Goal: Information Seeking & Learning: Find contact information

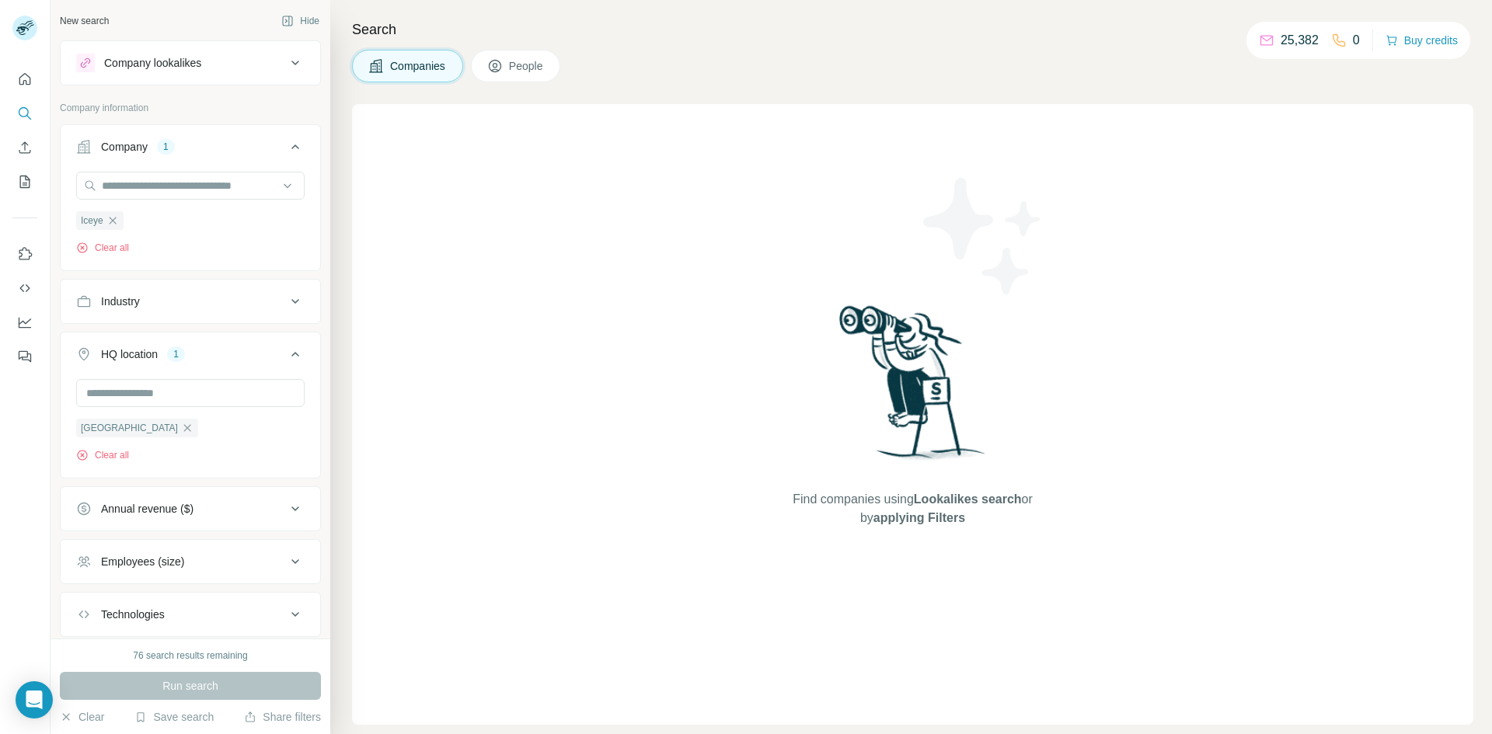
scroll to position [126, 0]
click at [115, 218] on icon "button" at bounding box center [112, 220] width 12 height 12
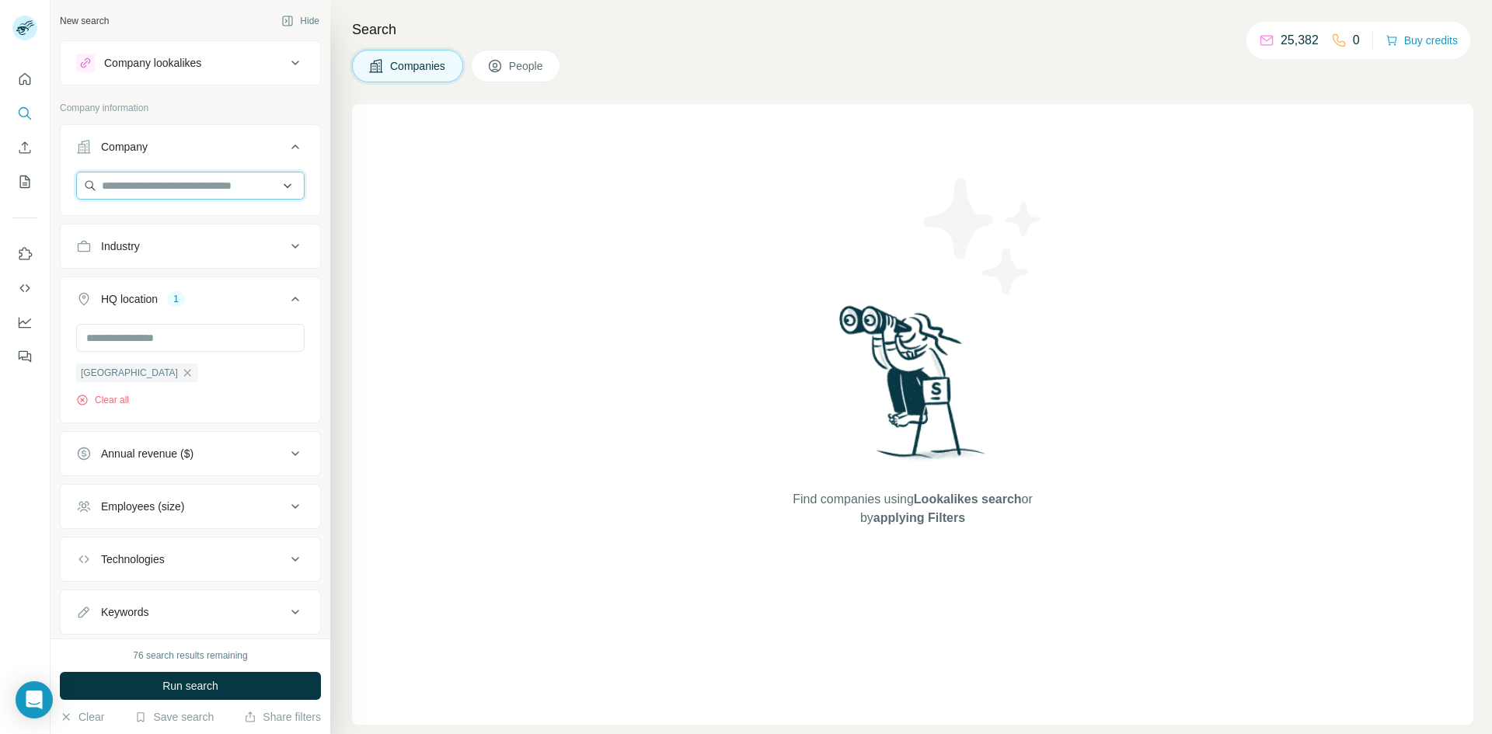
click at [117, 192] on input "text" at bounding box center [190, 186] width 228 height 28
type input "**********"
click at [143, 233] on p "[DOMAIN_NAME]" at bounding box center [157, 235] width 75 height 14
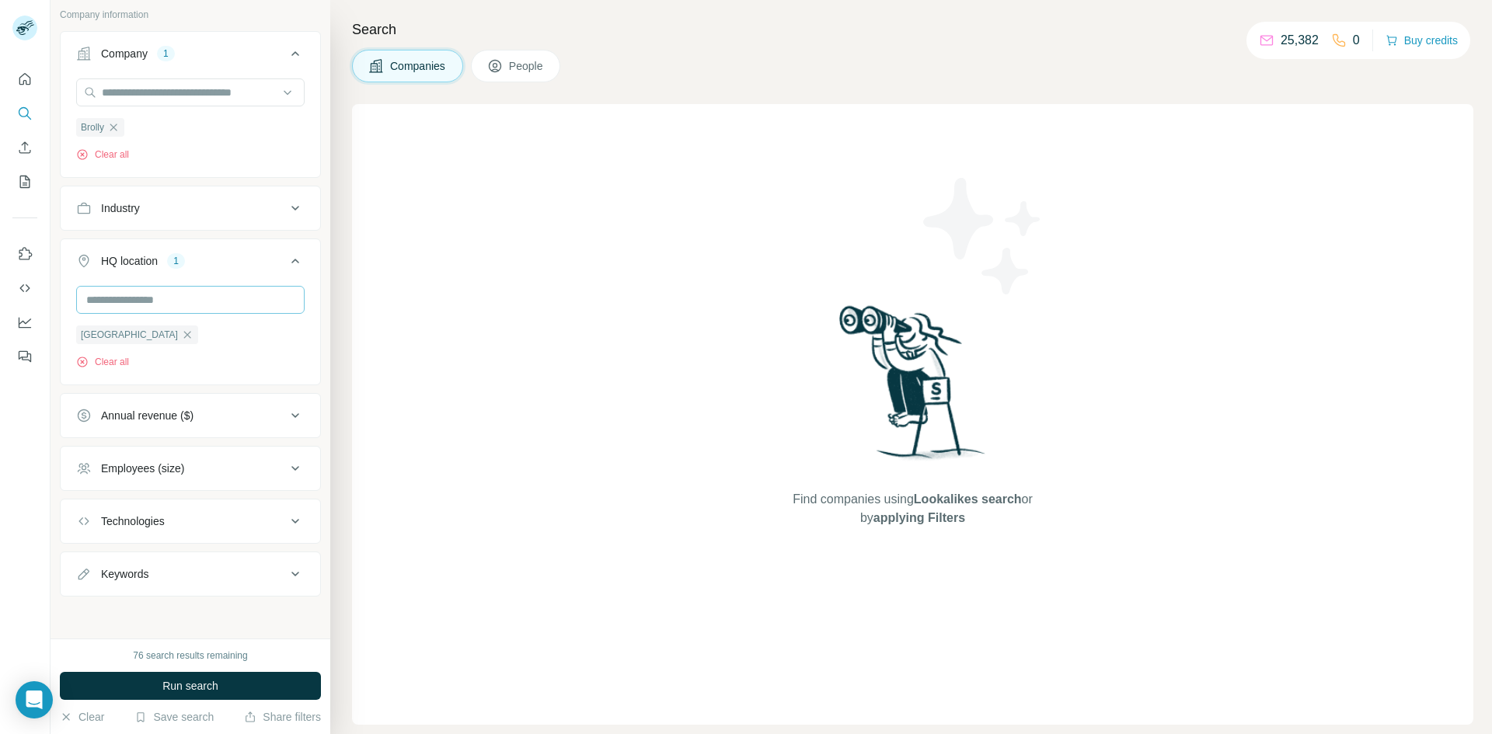
scroll to position [96, 0]
click at [158, 694] on button "Run search" at bounding box center [190, 686] width 261 height 28
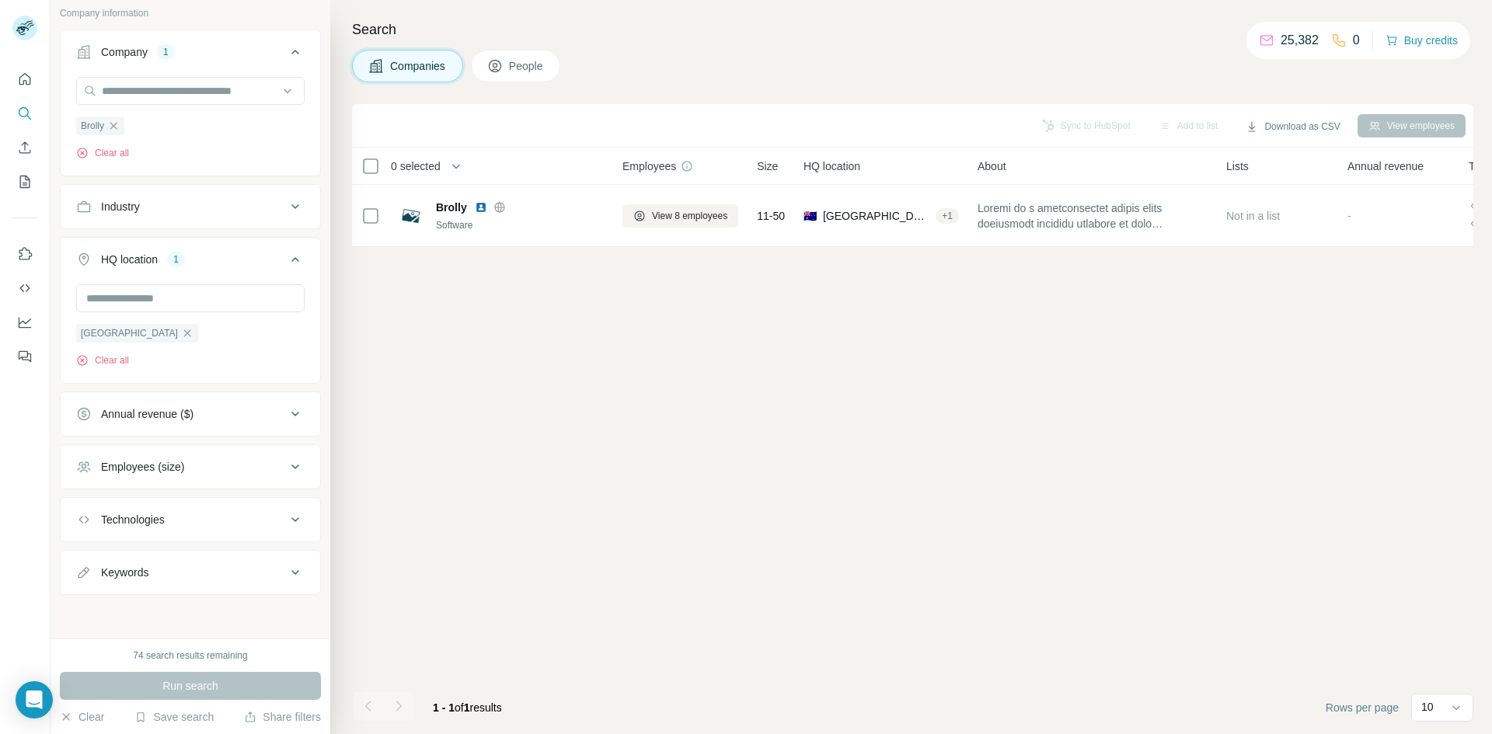
click at [538, 56] on button "People" at bounding box center [516, 66] width 90 height 33
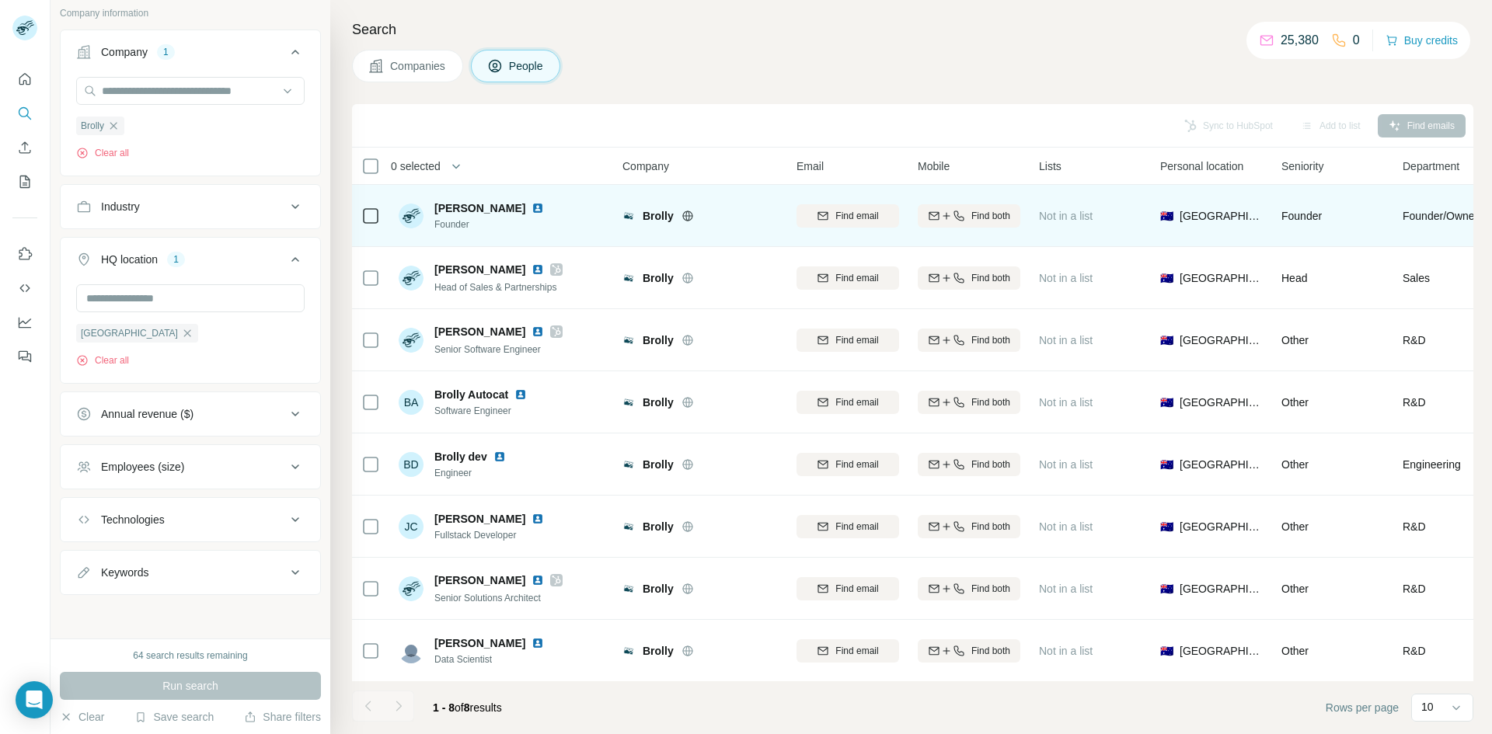
click at [471, 209] on span "[PERSON_NAME]" at bounding box center [479, 208] width 91 height 16
click at [531, 208] on img at bounding box center [537, 208] width 12 height 12
click at [847, 218] on span "Find email" at bounding box center [856, 216] width 43 height 14
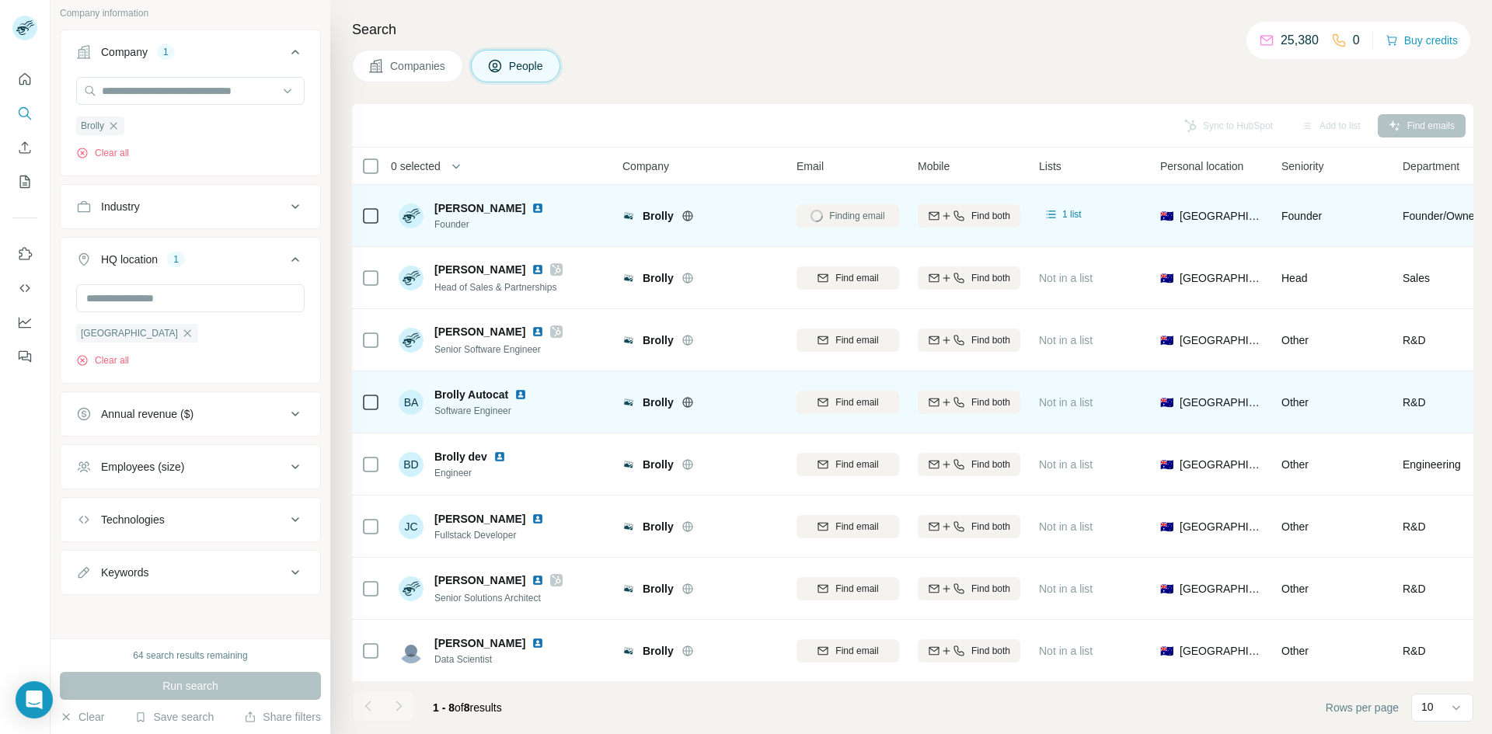
scroll to position [9, 0]
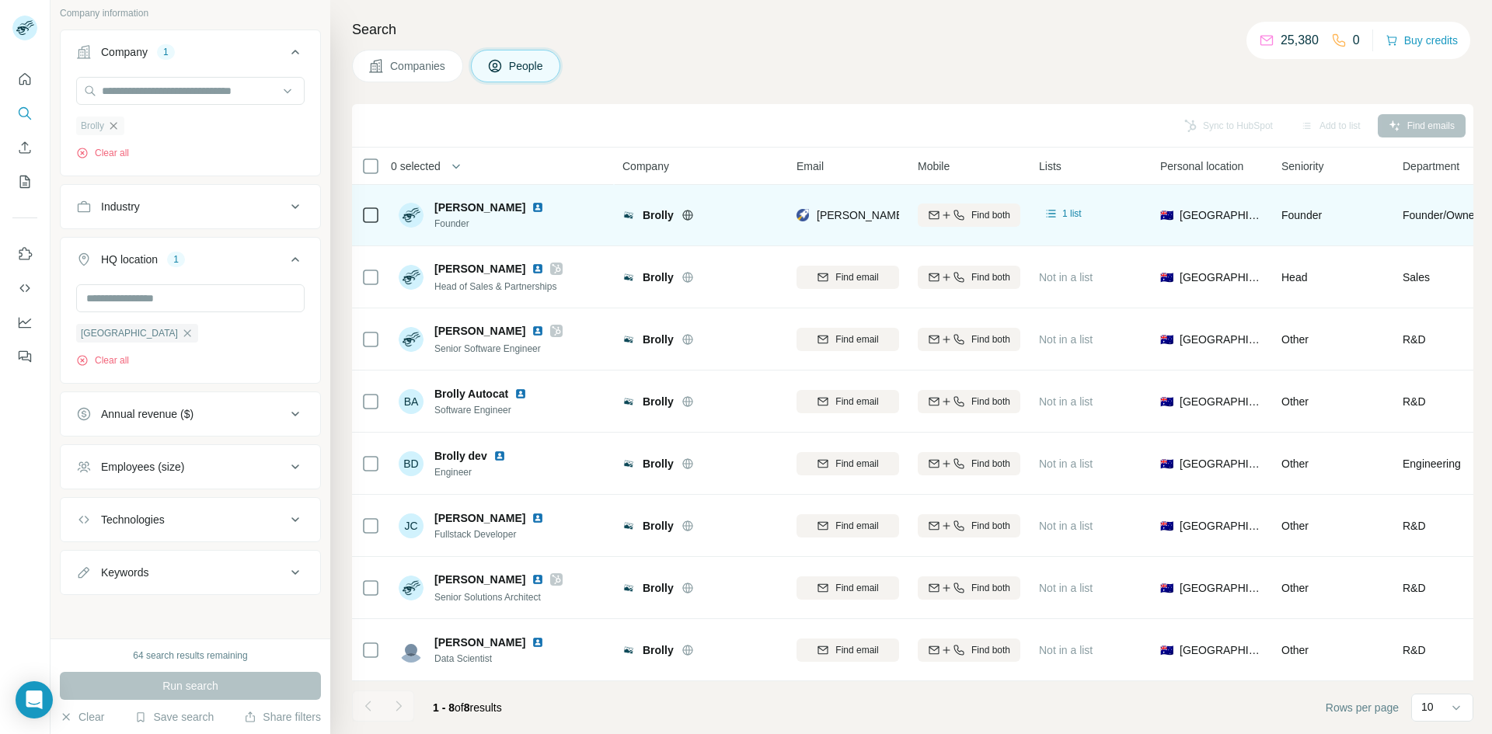
click at [116, 120] on icon "button" at bounding box center [113, 126] width 12 height 12
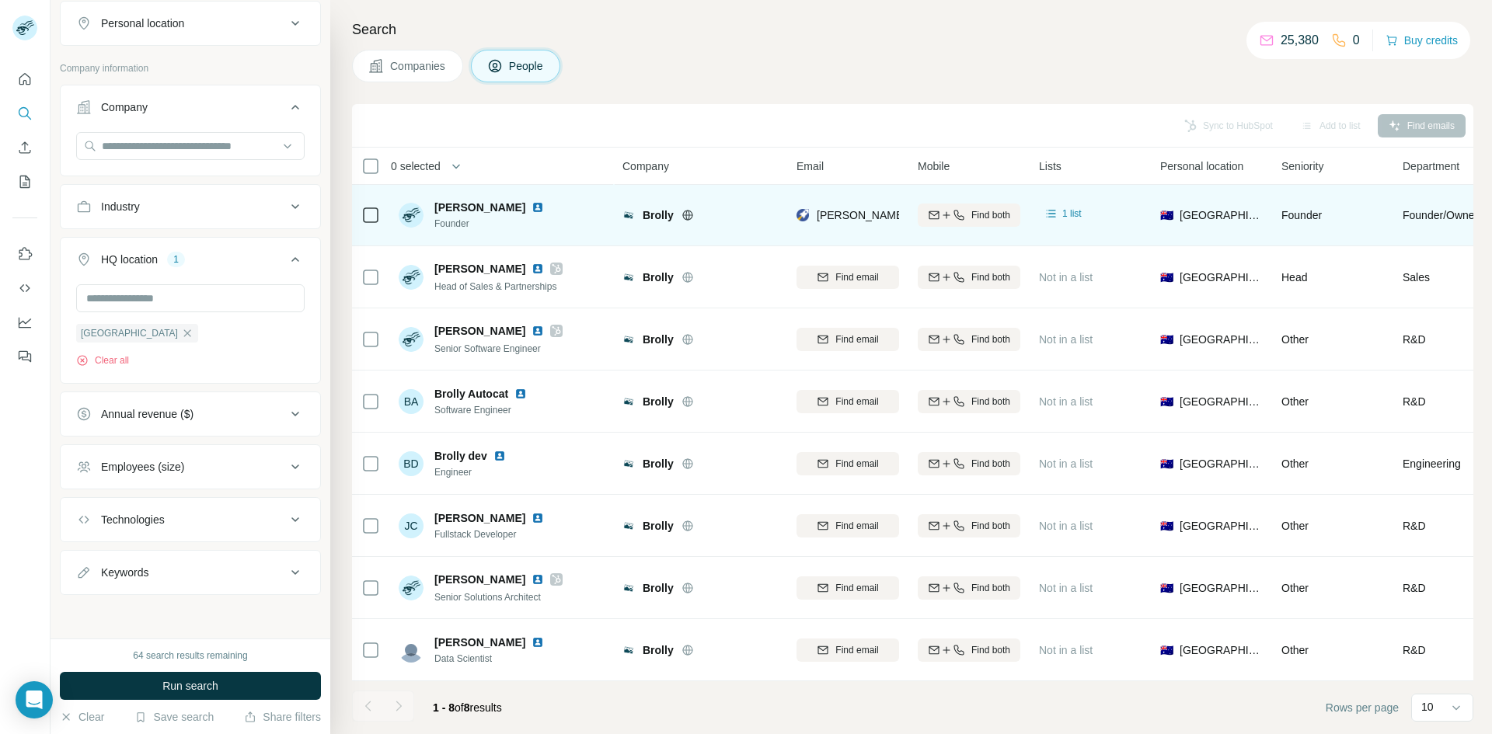
scroll to position [283, 0]
click at [120, 143] on input "text" at bounding box center [190, 146] width 228 height 28
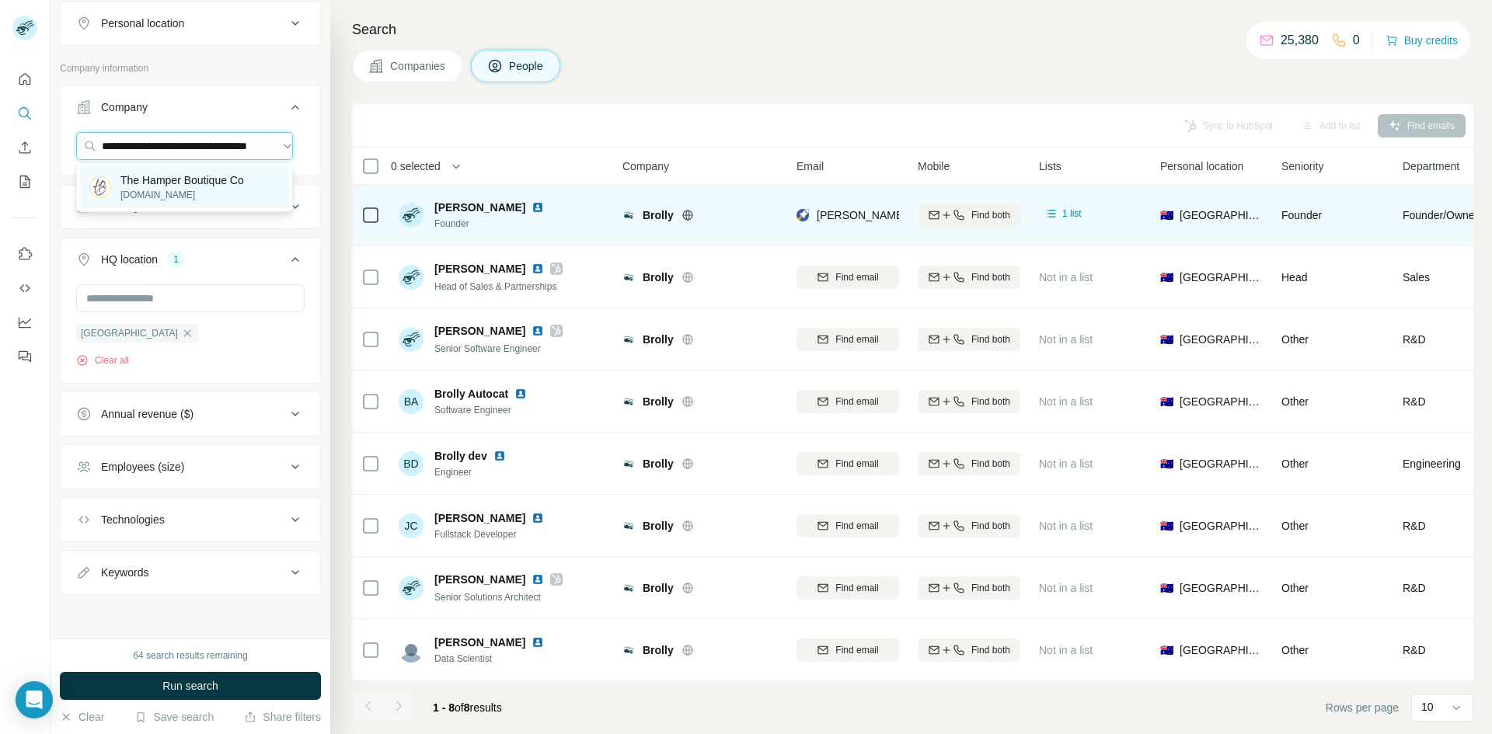
type input "**********"
click at [133, 184] on p "The Hamper Boutique Co" at bounding box center [182, 180] width 124 height 16
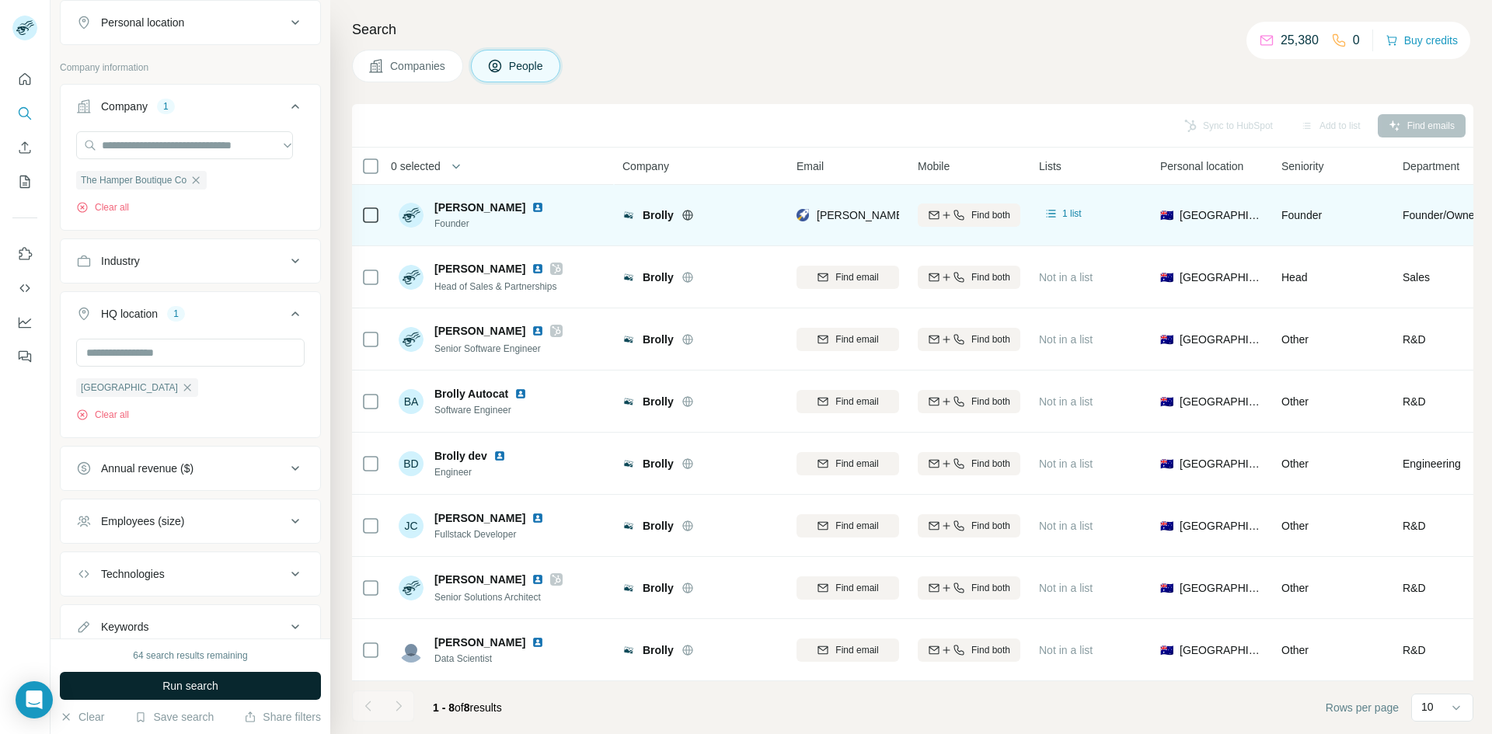
click at [172, 693] on span "Run search" at bounding box center [190, 686] width 56 height 16
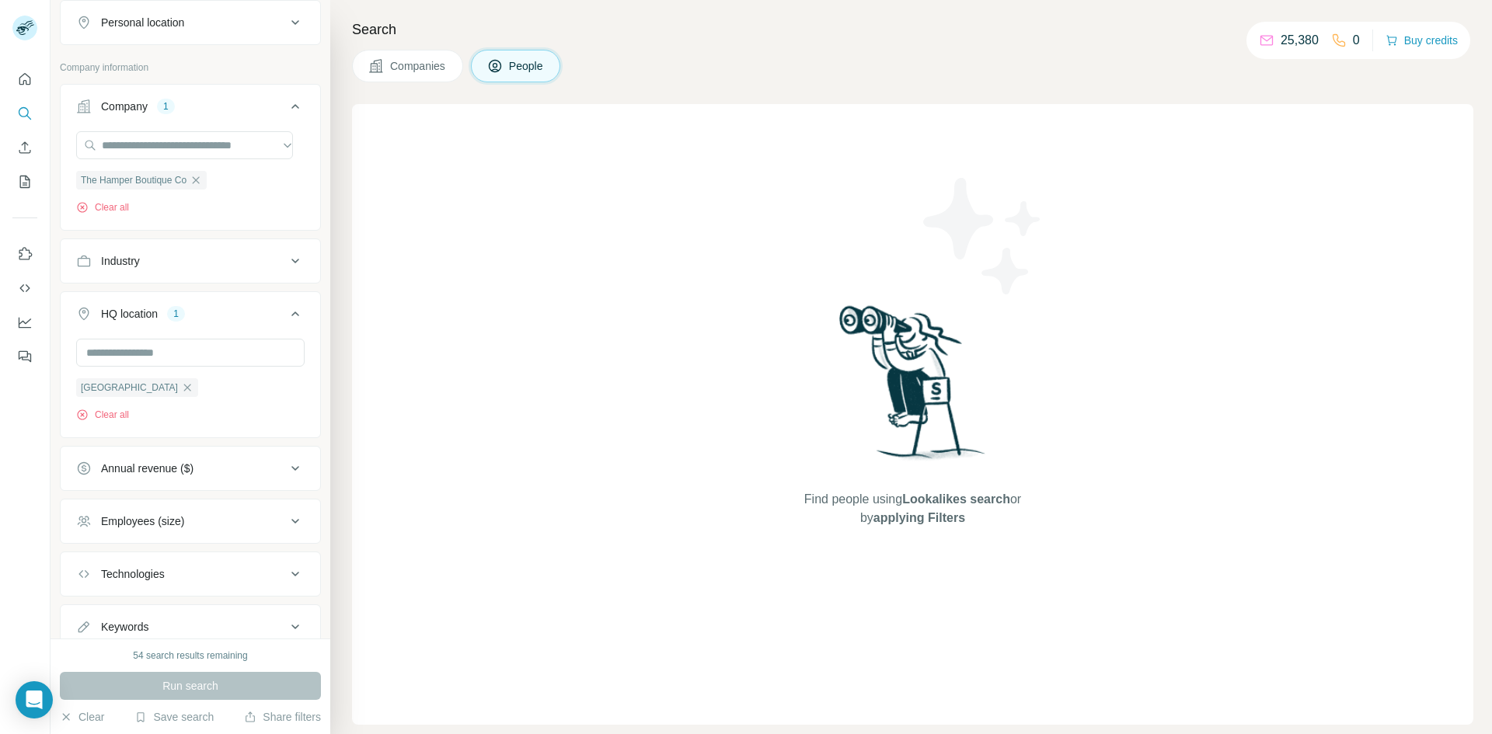
click at [422, 71] on span "Companies" at bounding box center [418, 66] width 57 height 16
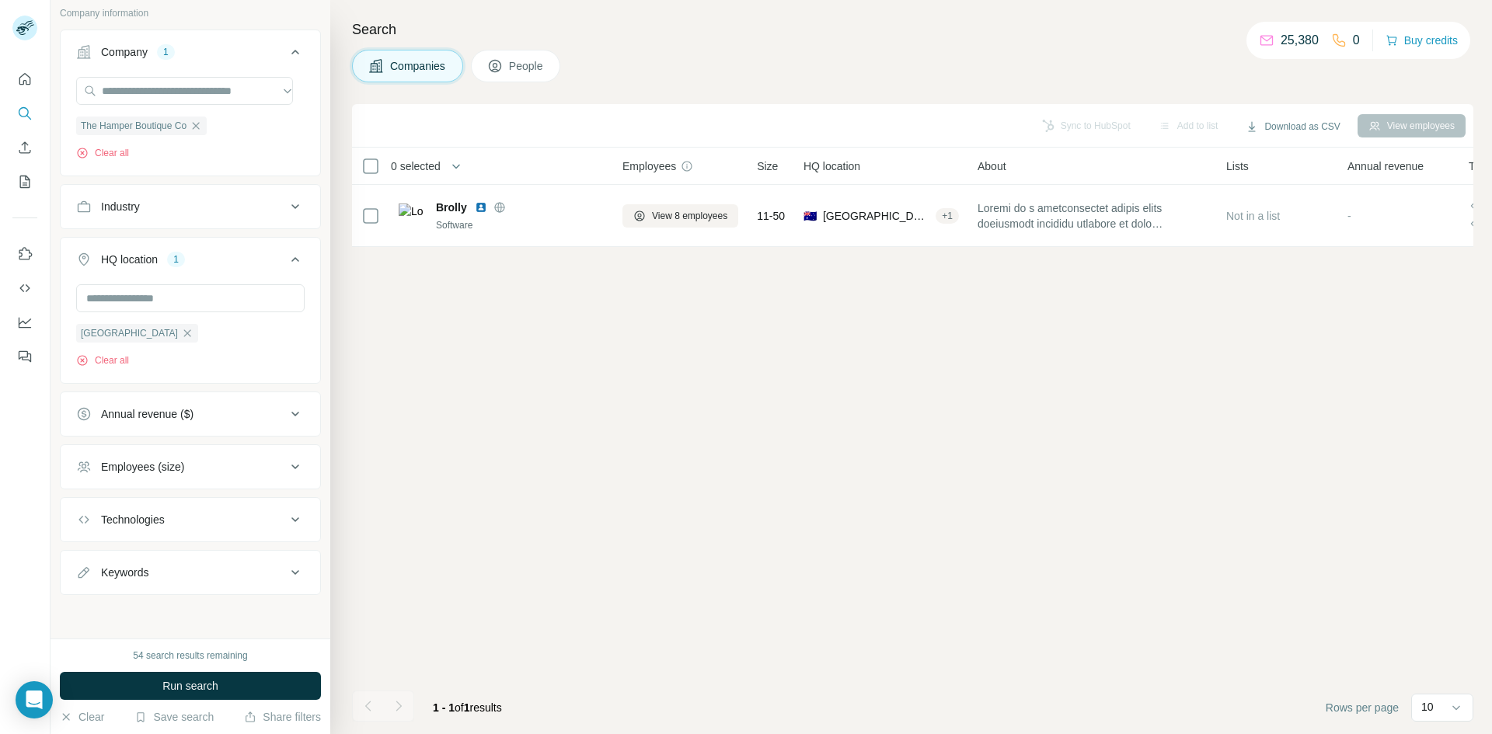
scroll to position [40, 0]
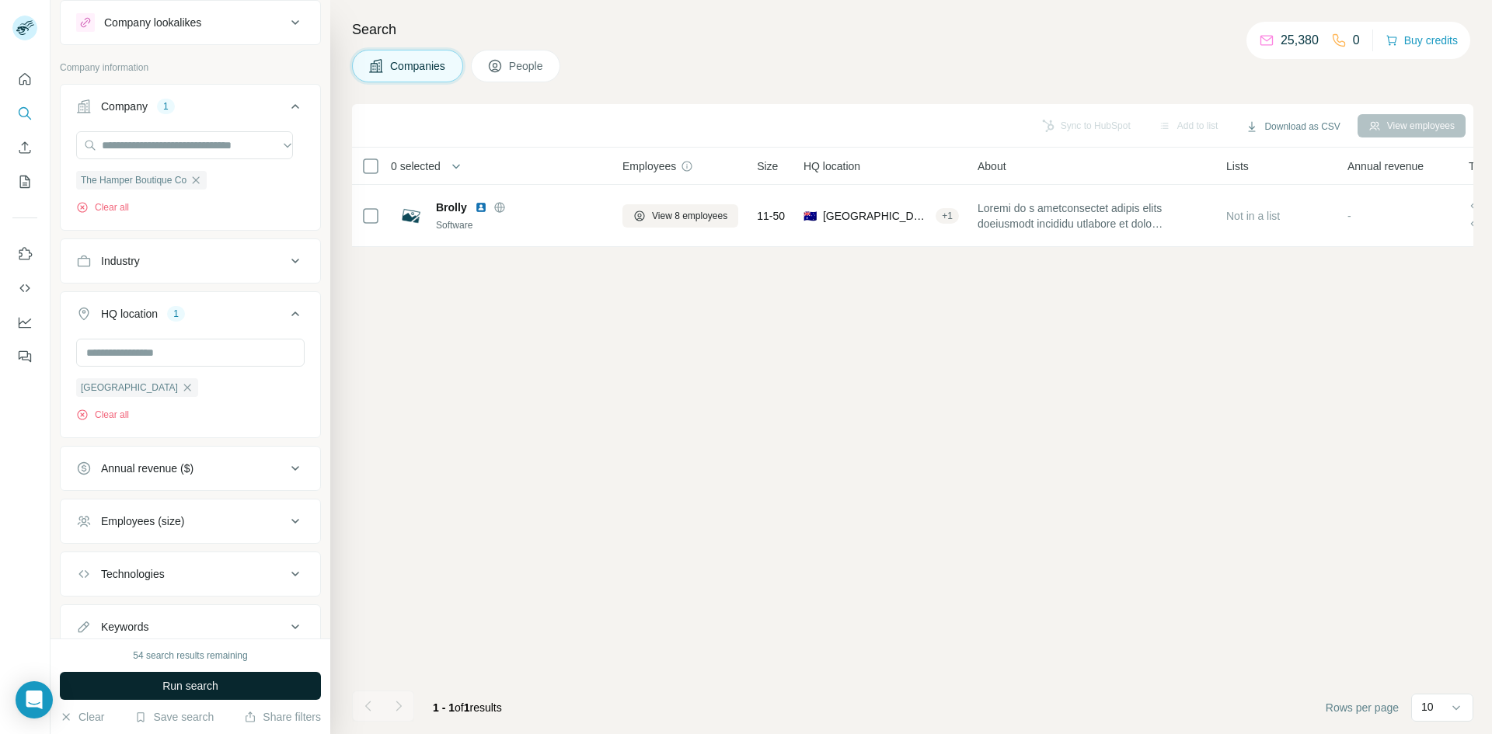
click at [190, 683] on span "Run search" at bounding box center [190, 686] width 56 height 16
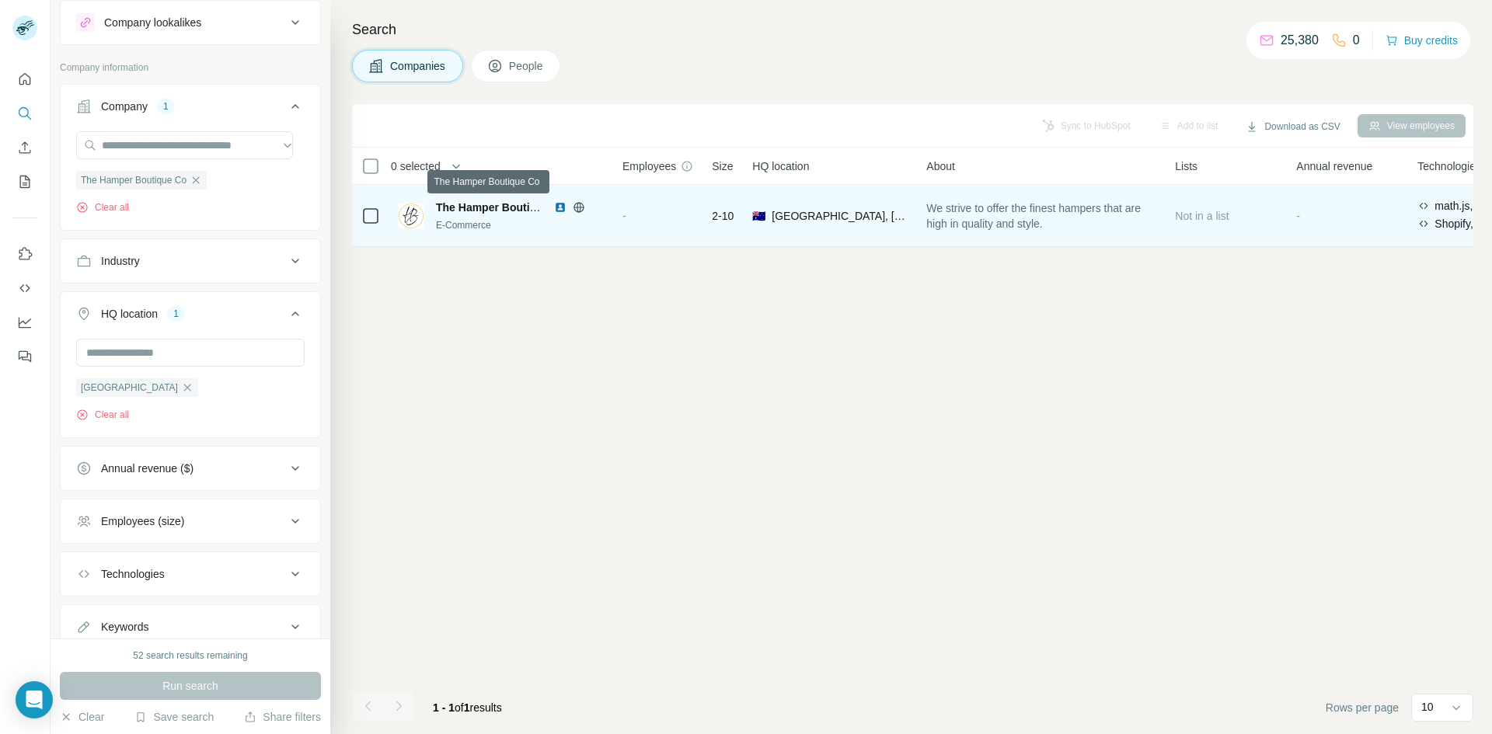
click at [490, 203] on span "The Hamper Boutique Co" at bounding box center [501, 207] width 131 height 12
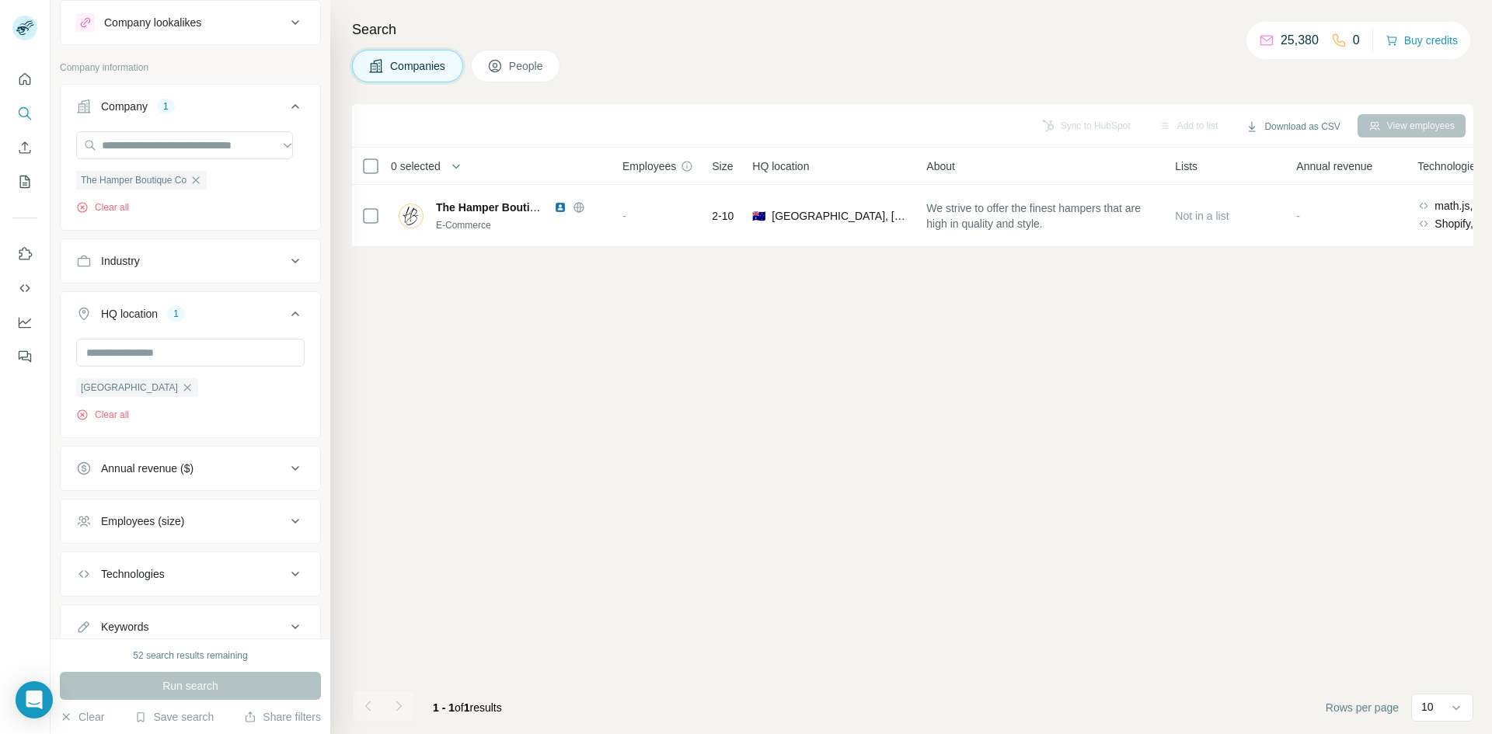
click at [528, 60] on span "People" at bounding box center [527, 66] width 36 height 16
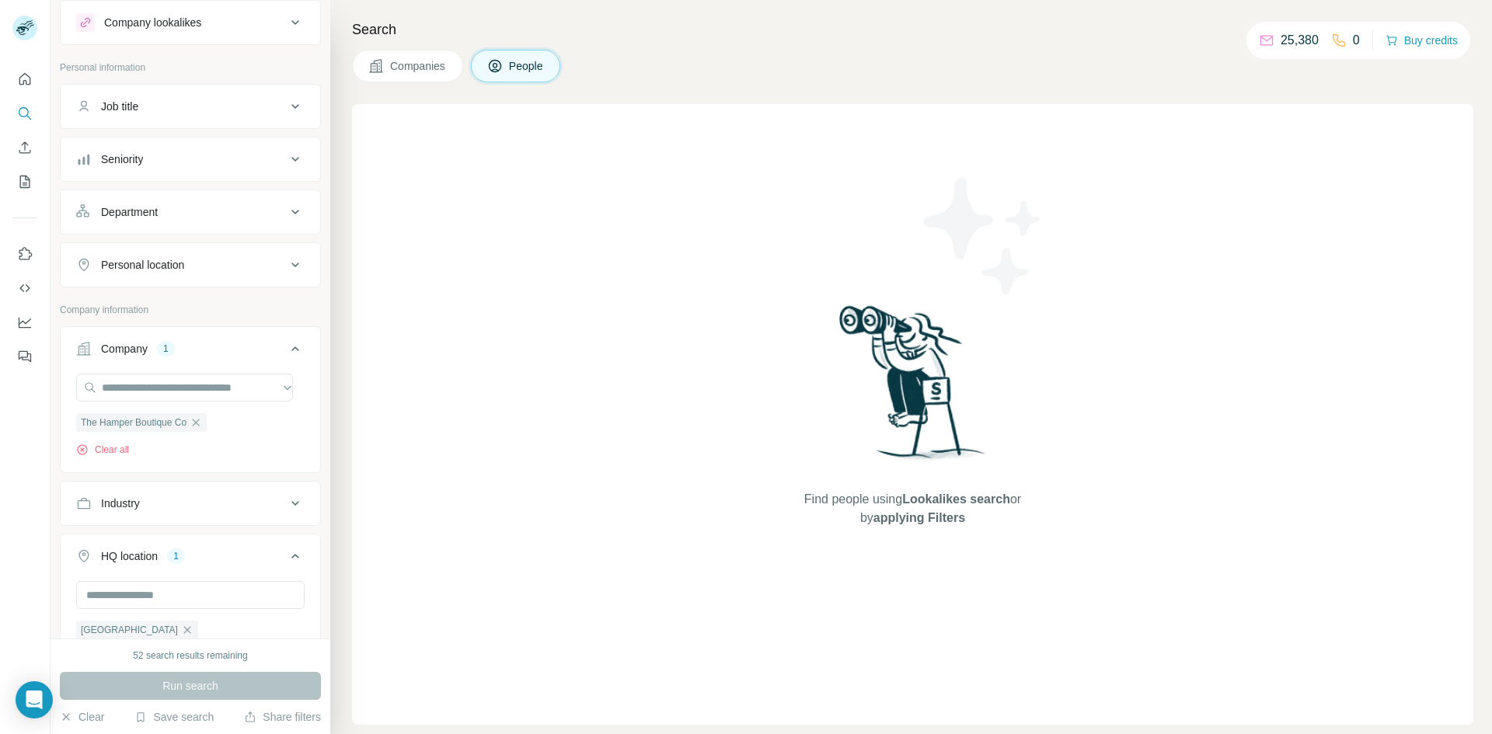
scroll to position [283, 0]
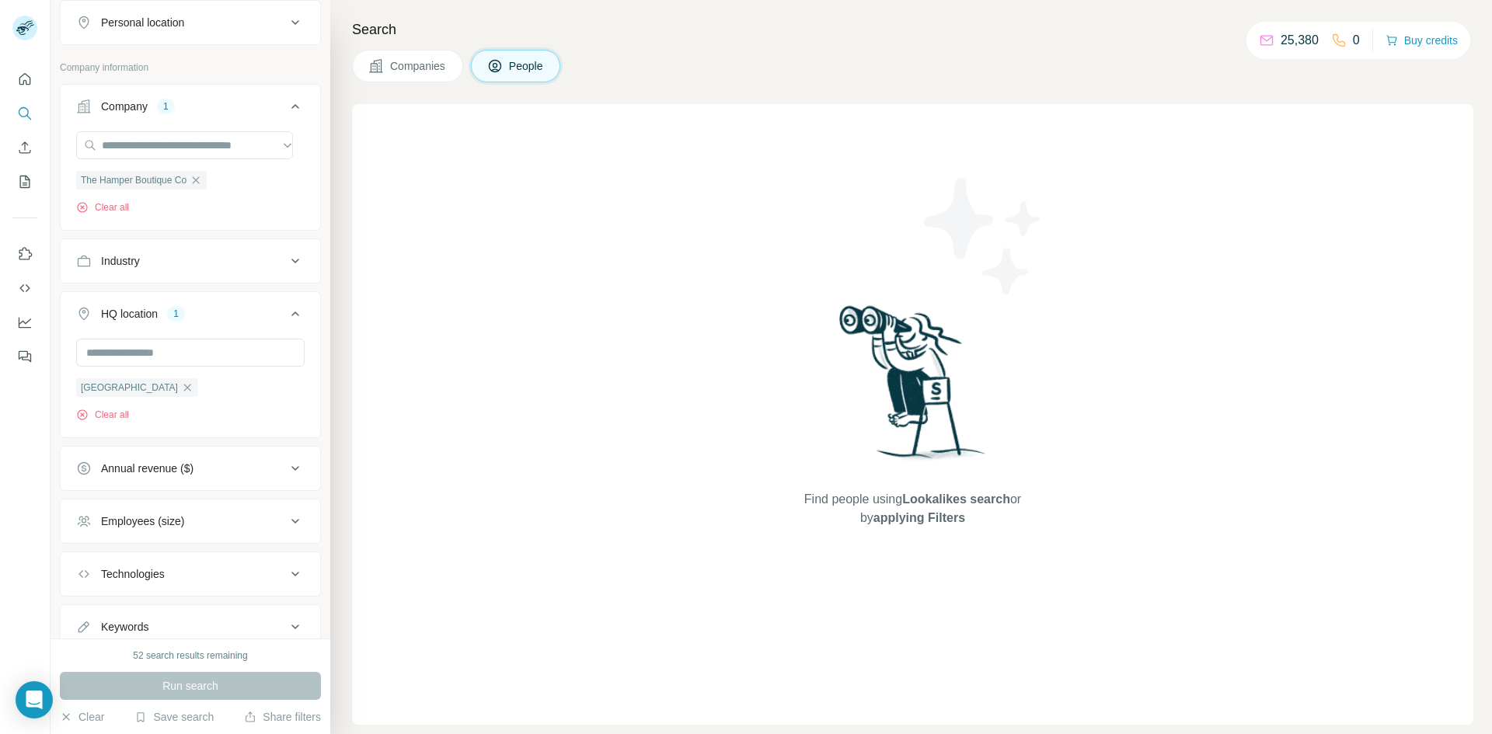
click at [420, 70] on span "Companies" at bounding box center [418, 66] width 57 height 16
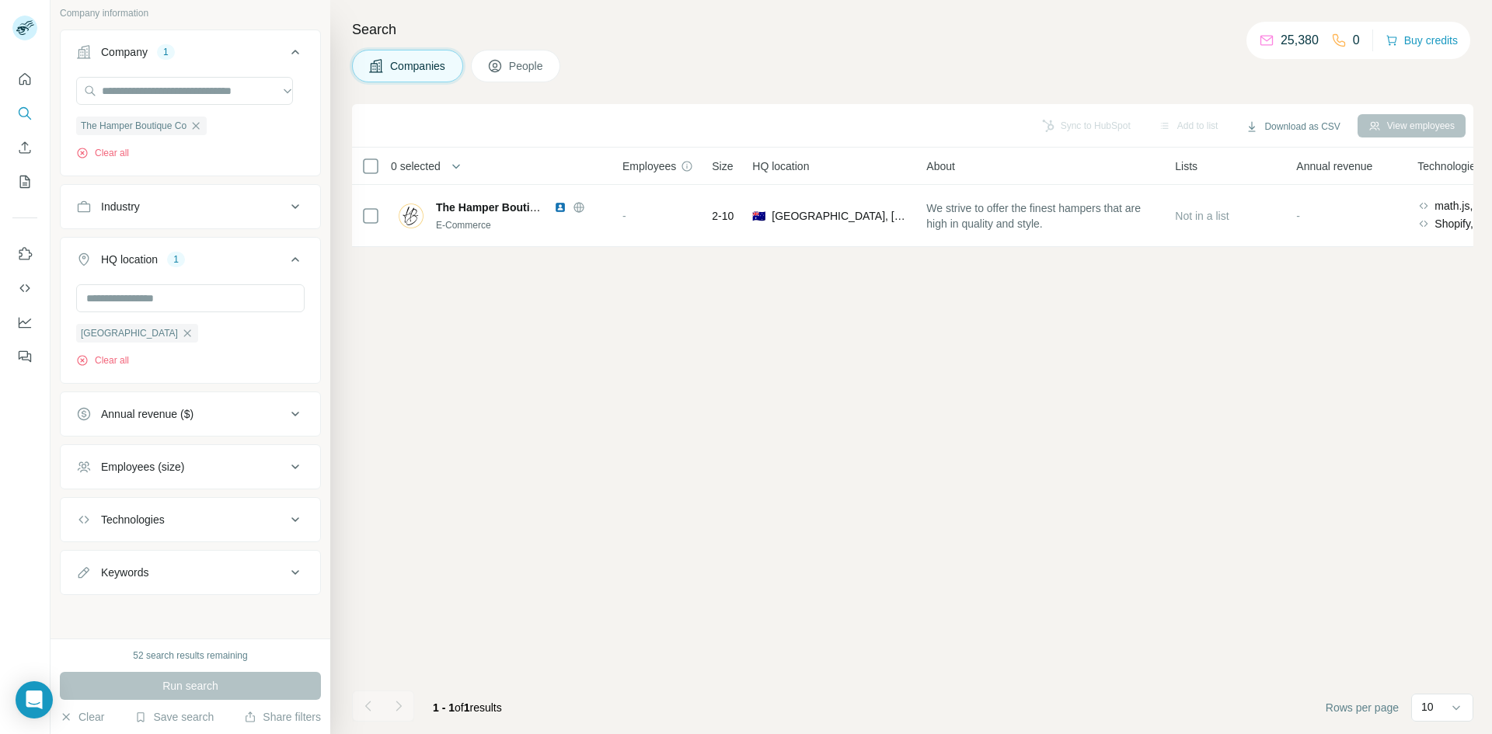
scroll to position [40, 0]
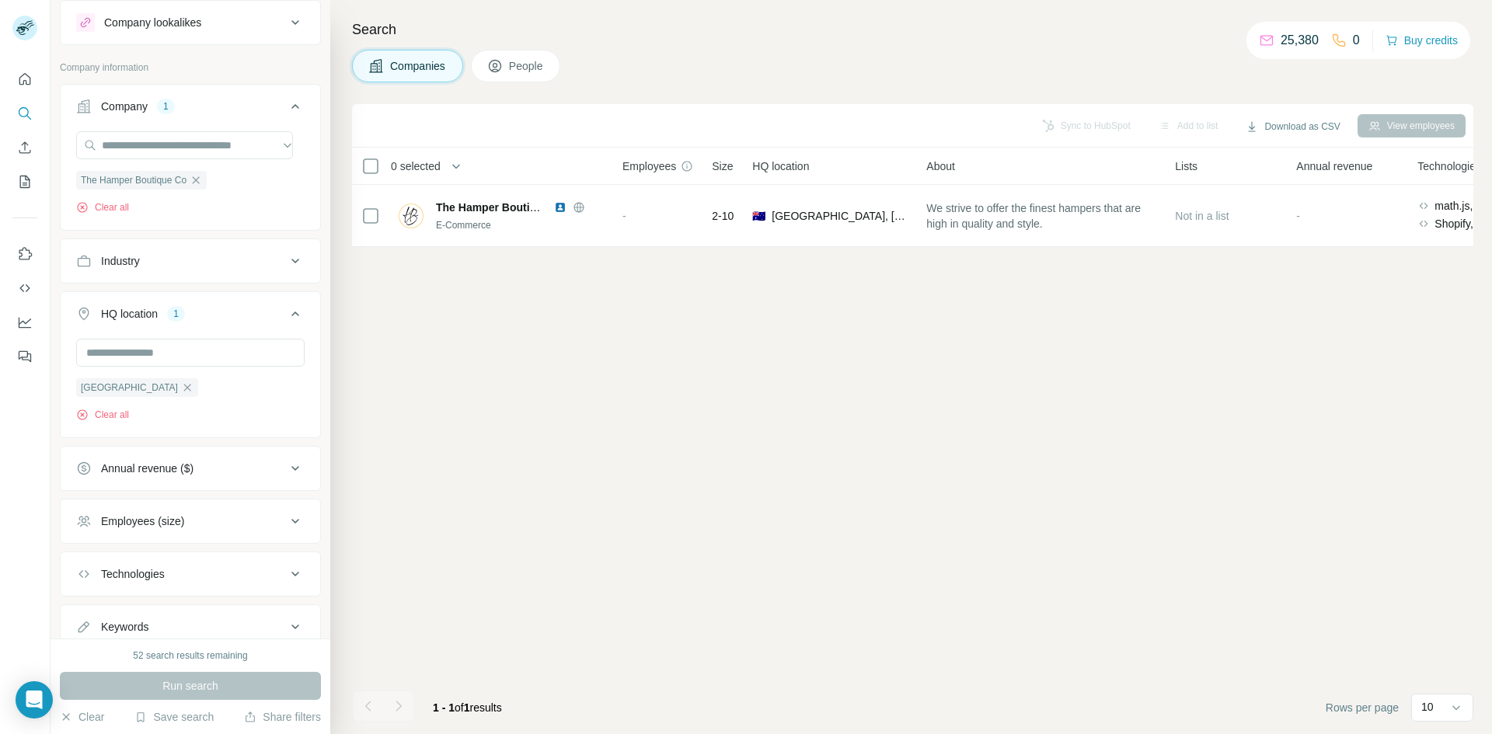
click at [515, 76] on button "People" at bounding box center [516, 66] width 90 height 33
